Goal: Task Accomplishment & Management: Use online tool/utility

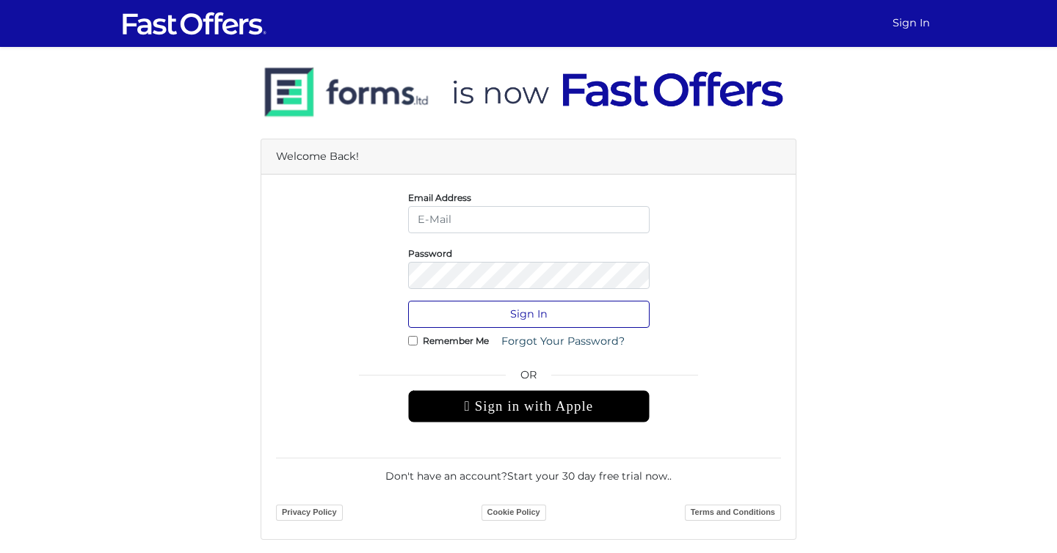
type input "[EMAIL_ADDRESS][DOMAIN_NAME]"
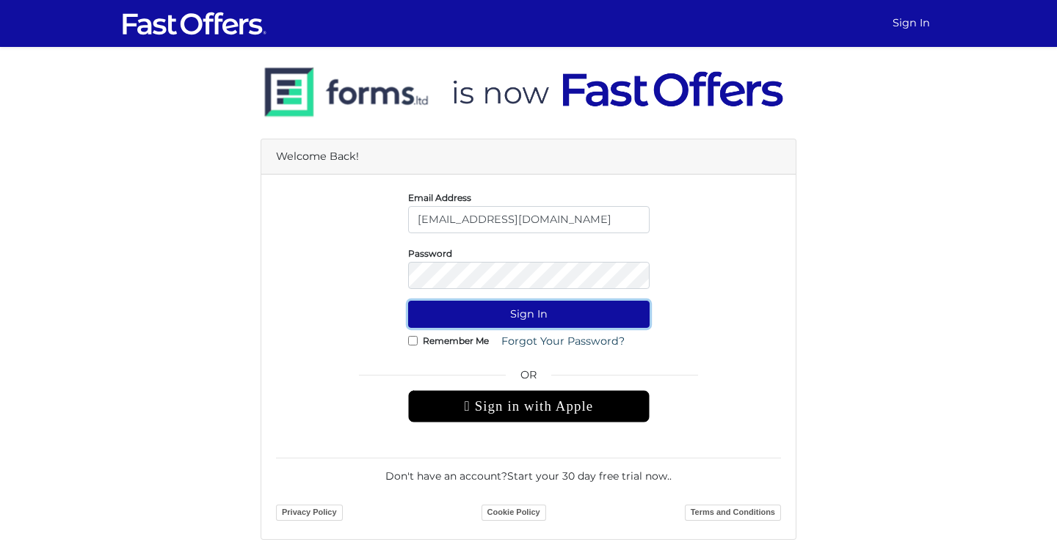
click at [568, 314] on button "Sign In" at bounding box center [528, 314] width 241 height 27
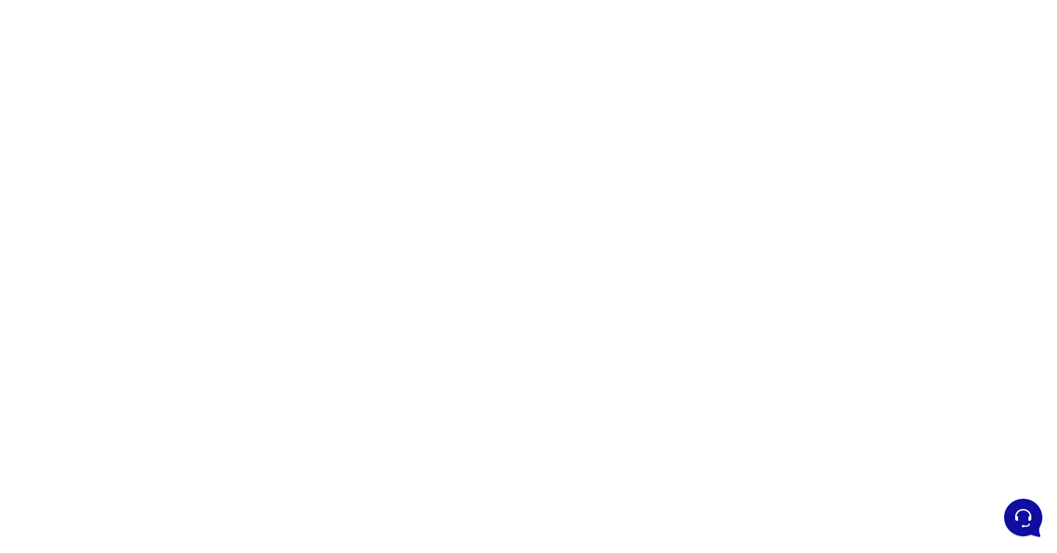
scroll to position [141, 0]
